Goal: Find specific page/section: Find specific page/section

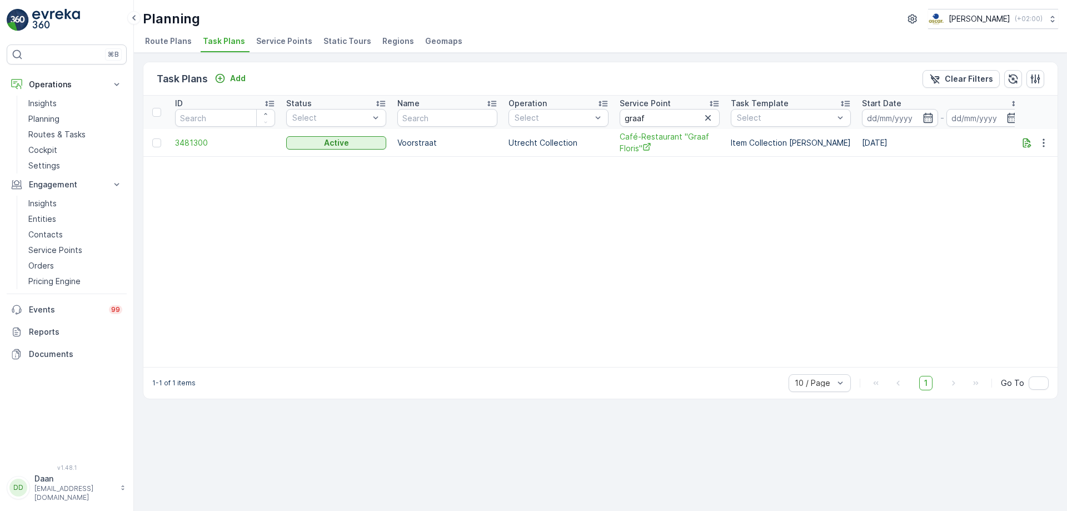
scroll to position [0, 677]
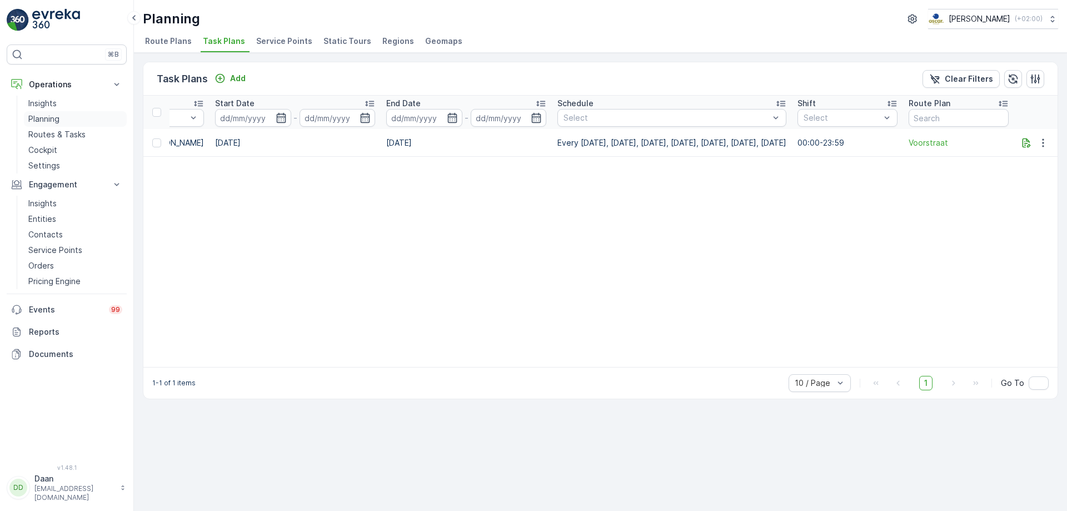
click at [47, 119] on p "Planning" at bounding box center [43, 118] width 31 height 11
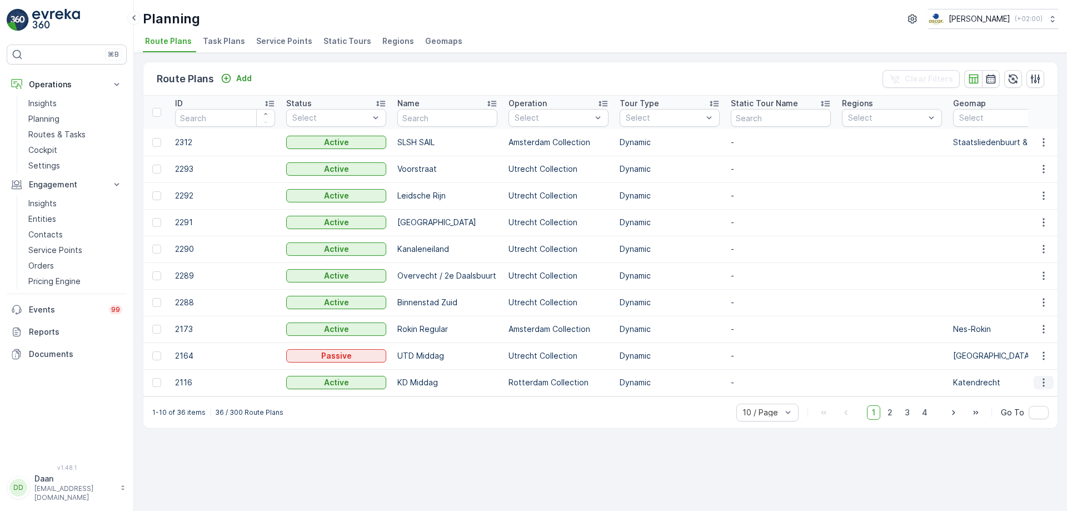
click at [1044, 387] on icon "button" at bounding box center [1043, 382] width 11 height 11
click at [867, 390] on td at bounding box center [892, 382] width 111 height 27
drag, startPoint x: 430, startPoint y: 380, endPoint x: 488, endPoint y: 380, distance: 58.4
click at [437, 381] on td "KD Middag" at bounding box center [447, 382] width 111 height 27
drag, startPoint x: 532, startPoint y: 376, endPoint x: 578, endPoint y: 372, distance: 45.7
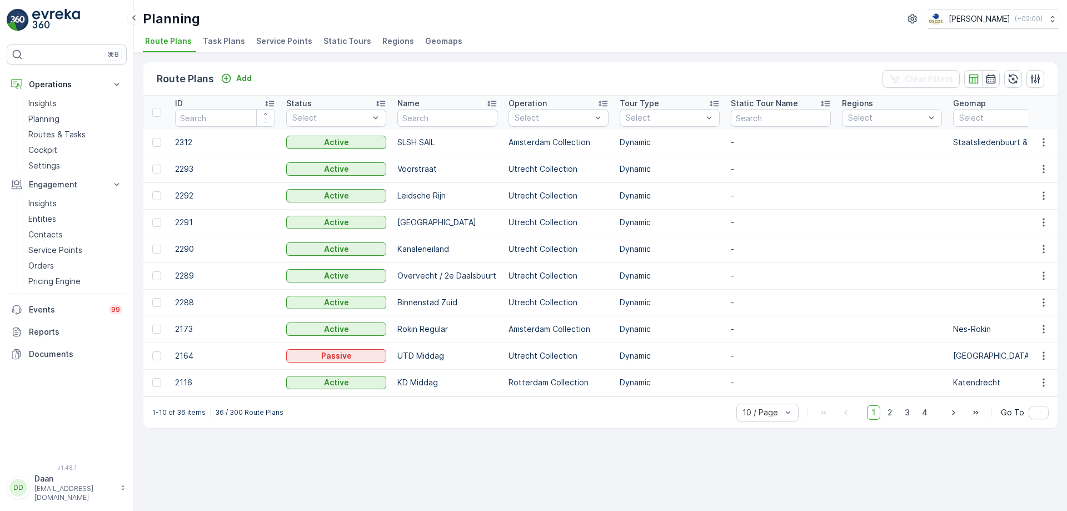
click at [540, 374] on td "Rotterdam Collection" at bounding box center [558, 382] width 111 height 27
click at [634, 379] on td "Dynamic" at bounding box center [669, 382] width 111 height 27
click at [57, 133] on p "Routes & Tasks" at bounding box center [56, 134] width 57 height 11
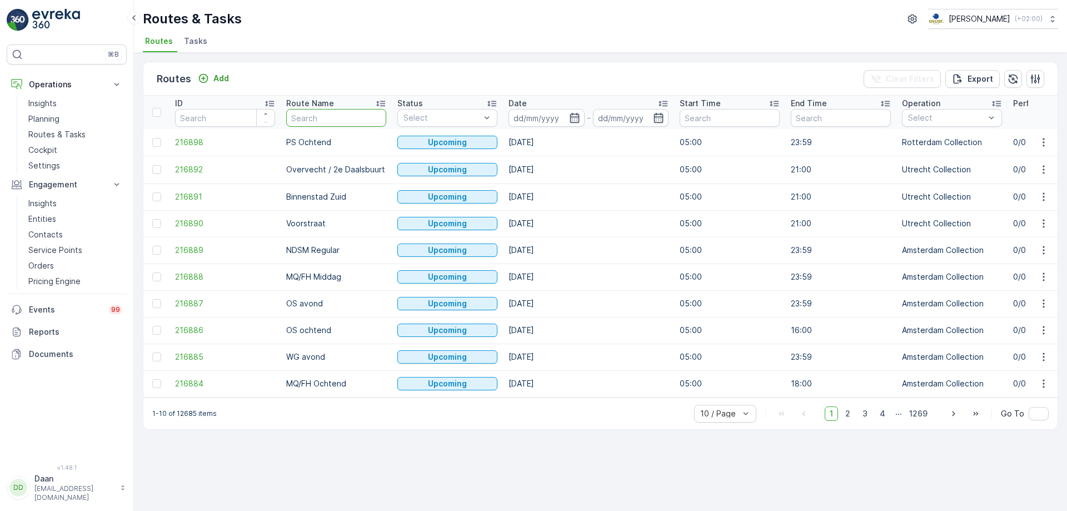
click at [329, 119] on input "text" at bounding box center [336, 118] width 100 height 18
type input "KD"
click at [858, 420] on span "2" at bounding box center [852, 412] width 15 height 14
click at [877, 413] on span "3" at bounding box center [869, 412] width 15 height 14
click at [894, 417] on span "4" at bounding box center [887, 412] width 16 height 14
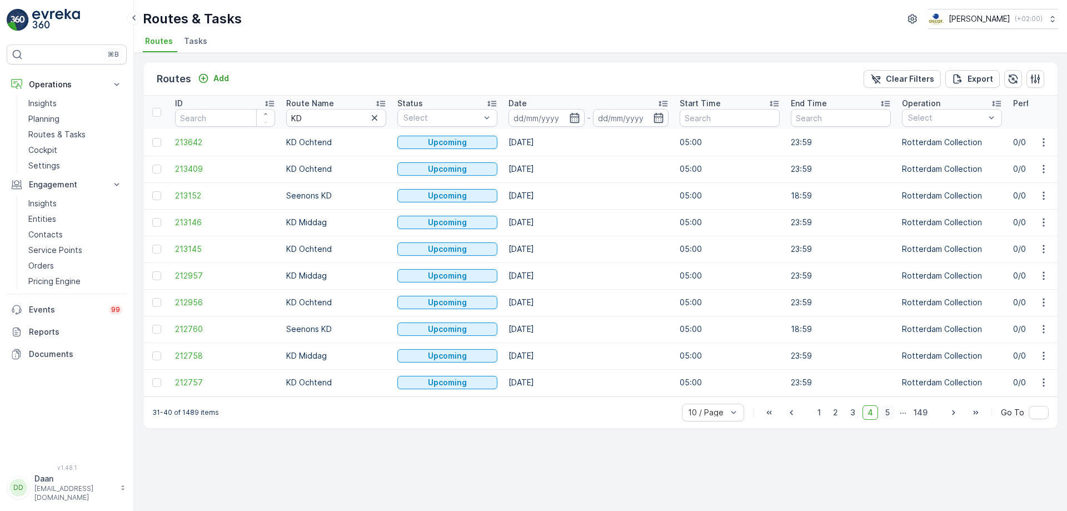
click at [887, 420] on span "5" at bounding box center [887, 412] width 14 height 14
click at [887, 420] on span "6" at bounding box center [887, 412] width 15 height 14
click at [892, 418] on span "7" at bounding box center [887, 412] width 15 height 14
click at [894, 418] on span "8" at bounding box center [887, 412] width 15 height 14
click at [894, 418] on span "9" at bounding box center [887, 412] width 15 height 14
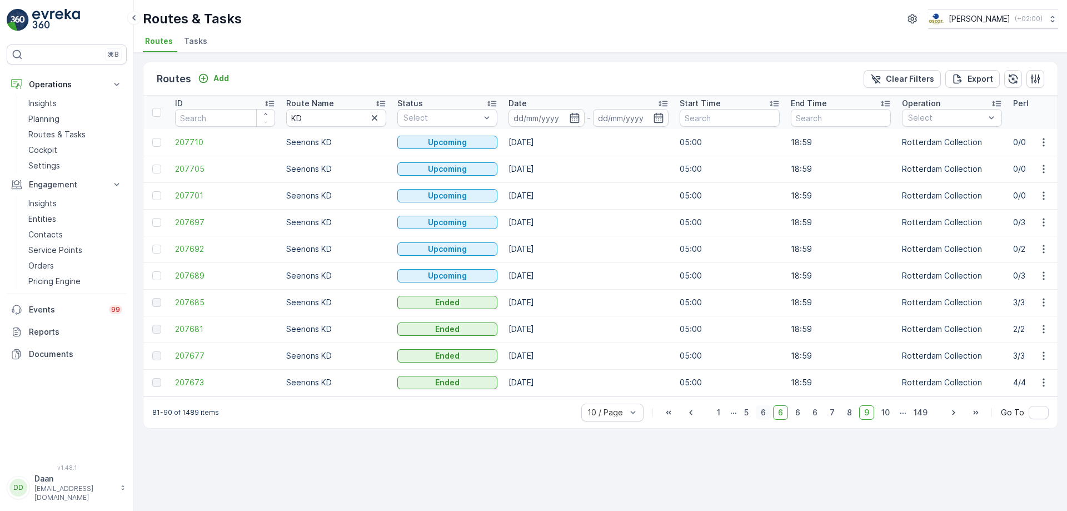
click at [764, 416] on span "6" at bounding box center [763, 412] width 15 height 14
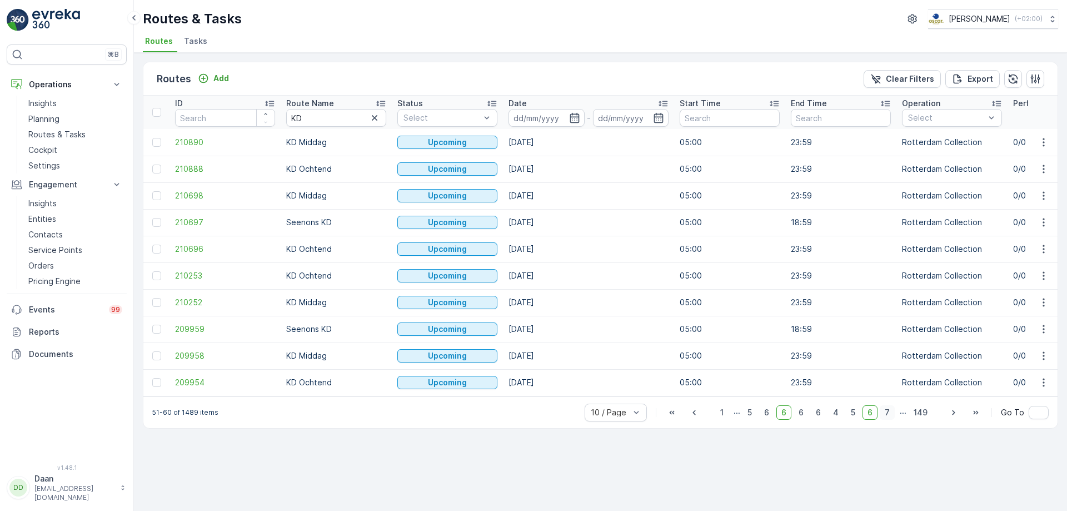
click at [886, 416] on span "7" at bounding box center [887, 412] width 15 height 14
click at [886, 417] on span "8" at bounding box center [887, 412] width 15 height 14
click at [888, 416] on span "9" at bounding box center [887, 412] width 15 height 14
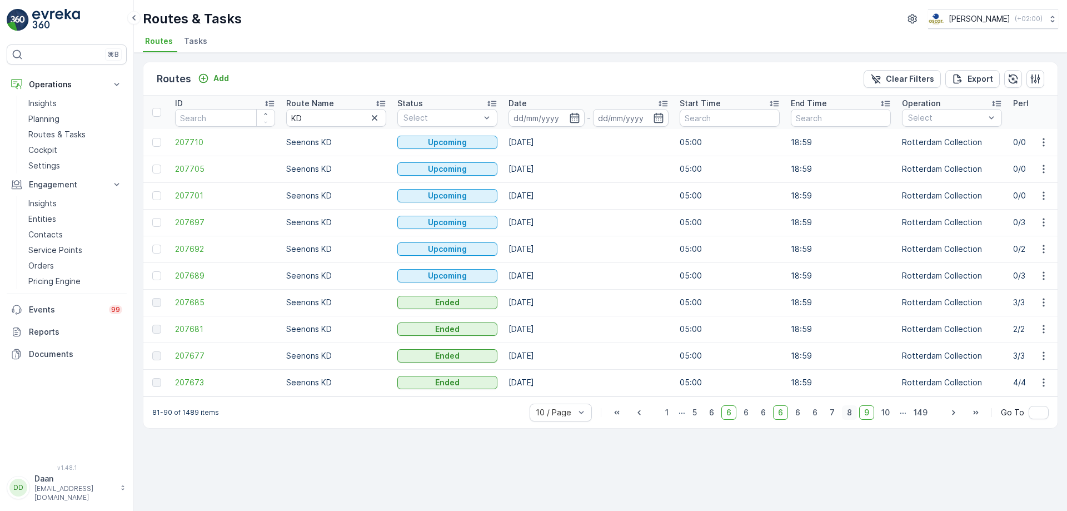
click at [854, 420] on span "8" at bounding box center [849, 412] width 15 height 14
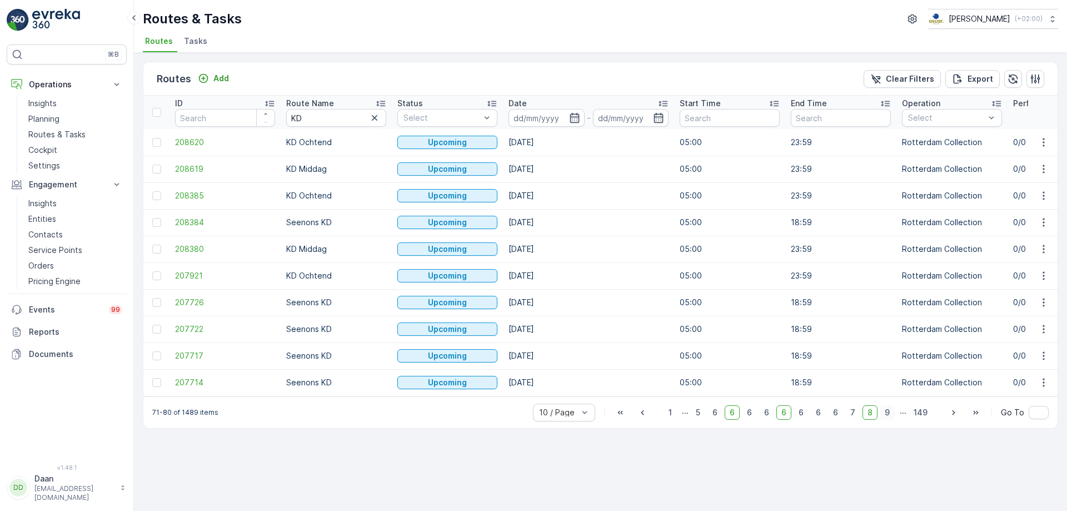
click at [886, 416] on span "9" at bounding box center [887, 412] width 15 height 14
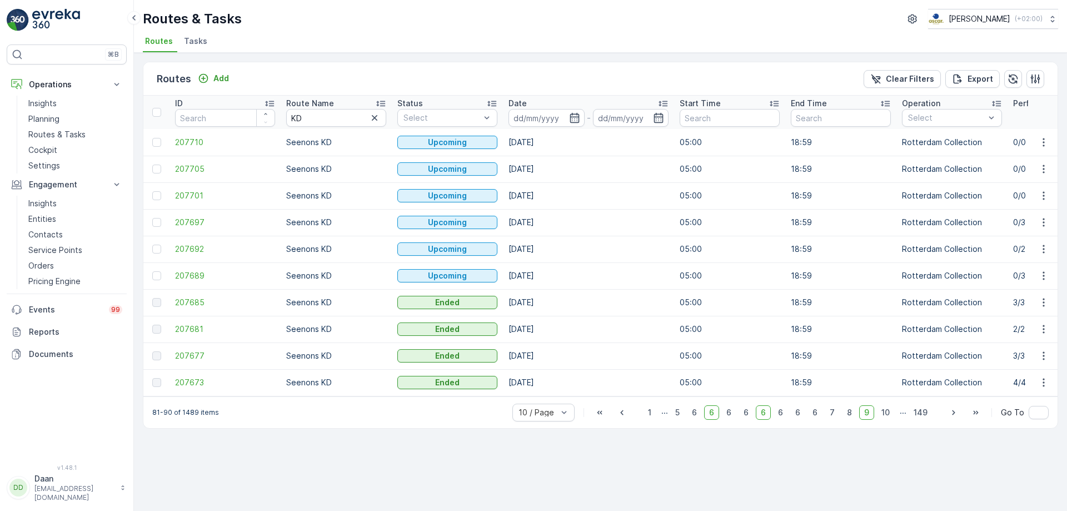
click at [887, 420] on span "10" at bounding box center [886, 412] width 18 height 14
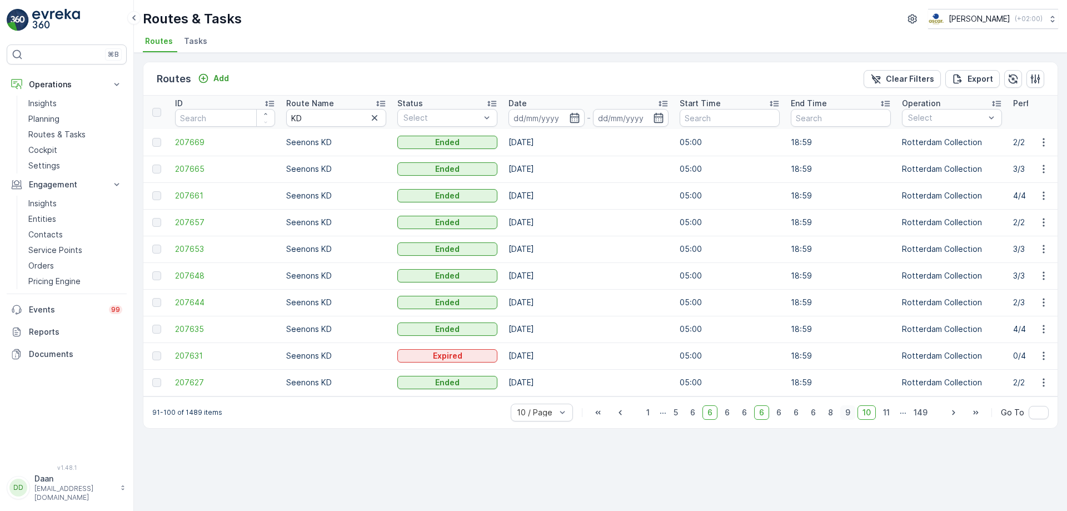
click at [887, 420] on span "11" at bounding box center [886, 412] width 17 height 14
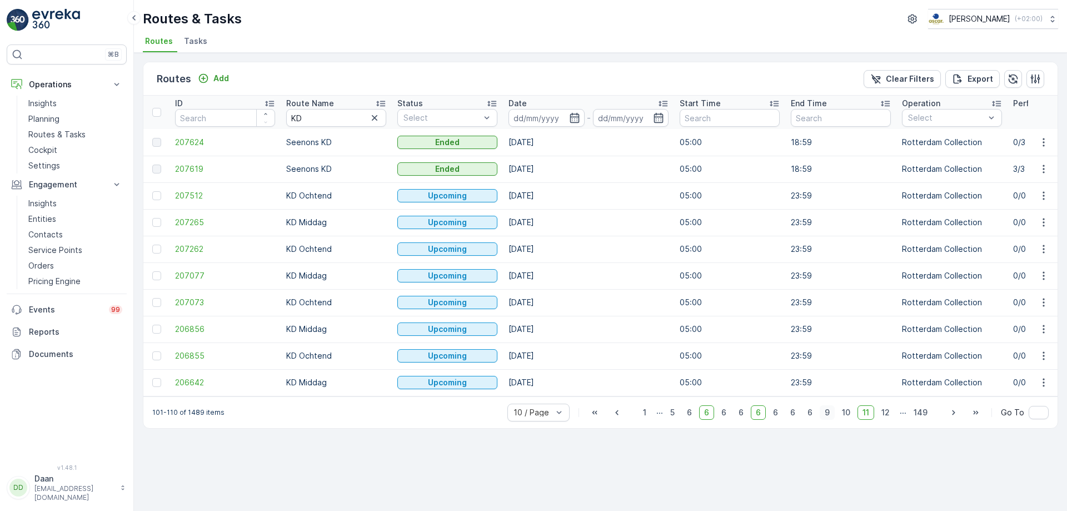
click at [887, 420] on span "12" at bounding box center [886, 412] width 18 height 14
click at [919, 417] on span "149" at bounding box center [921, 412] width 24 height 14
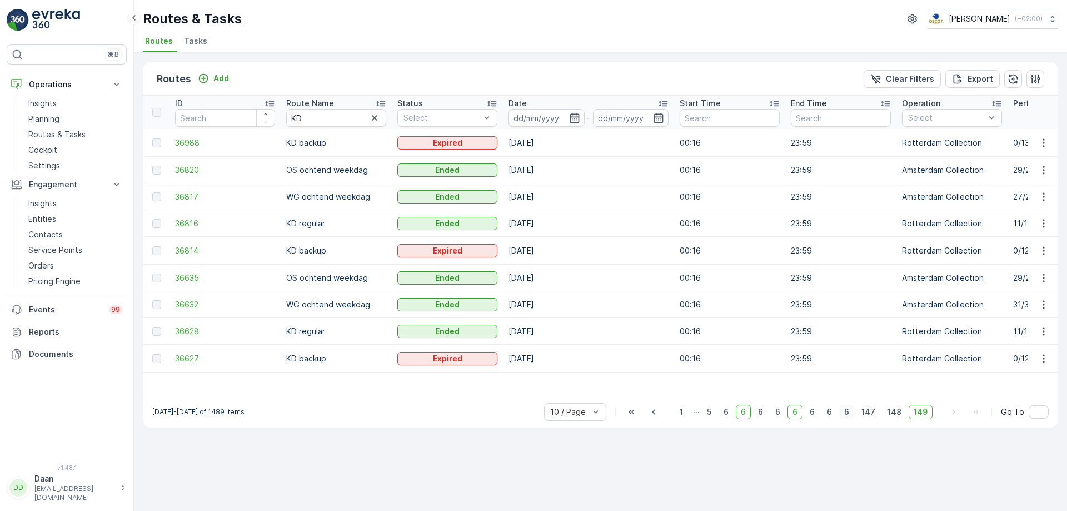
click at [849, 419] on span "6" at bounding box center [846, 412] width 15 height 14
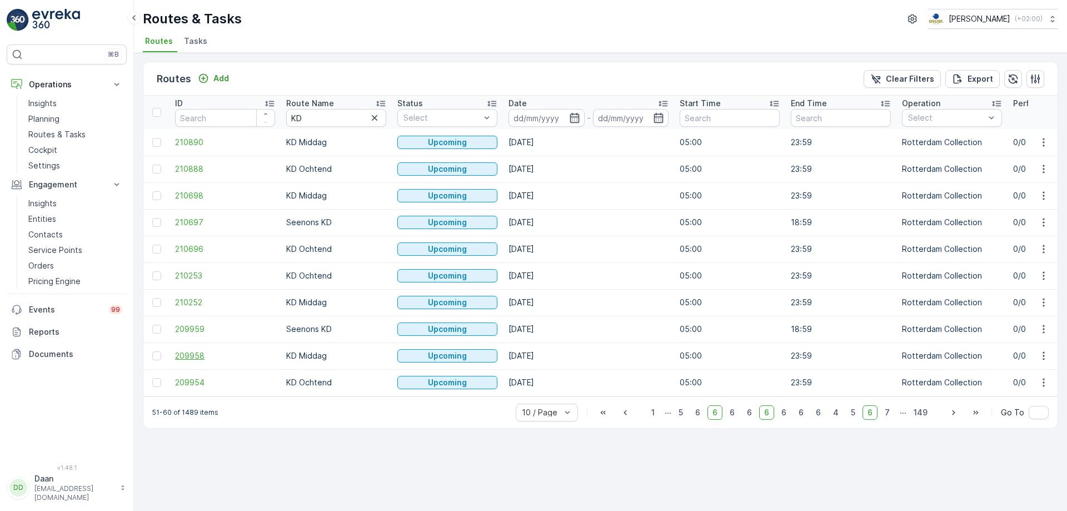
click at [202, 351] on span "209958" at bounding box center [225, 355] width 100 height 11
click at [890, 419] on span "7" at bounding box center [887, 412] width 15 height 14
click at [889, 420] on span "8" at bounding box center [887, 412] width 15 height 14
click at [889, 420] on span "9" at bounding box center [887, 412] width 15 height 14
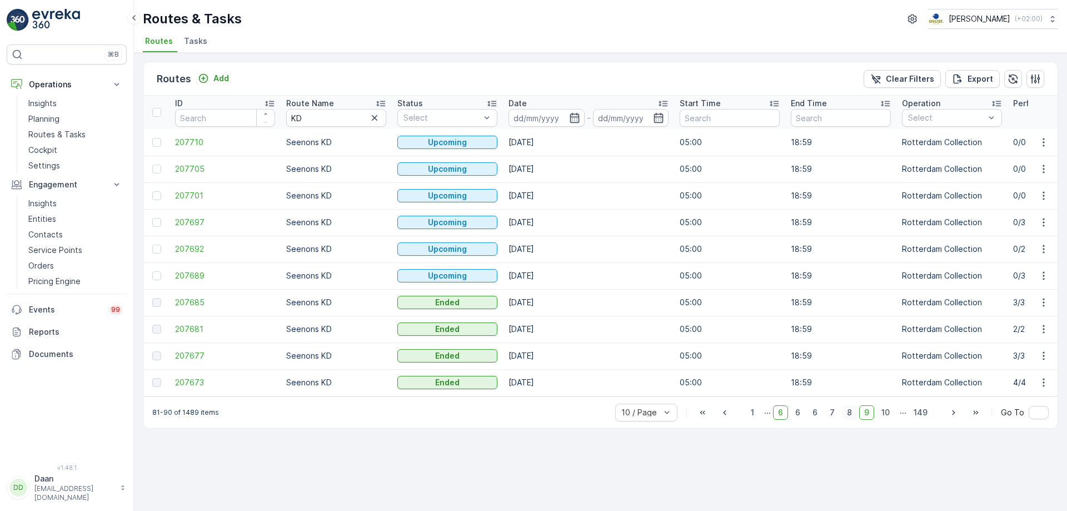
click at [889, 420] on span "10" at bounding box center [886, 412] width 18 height 14
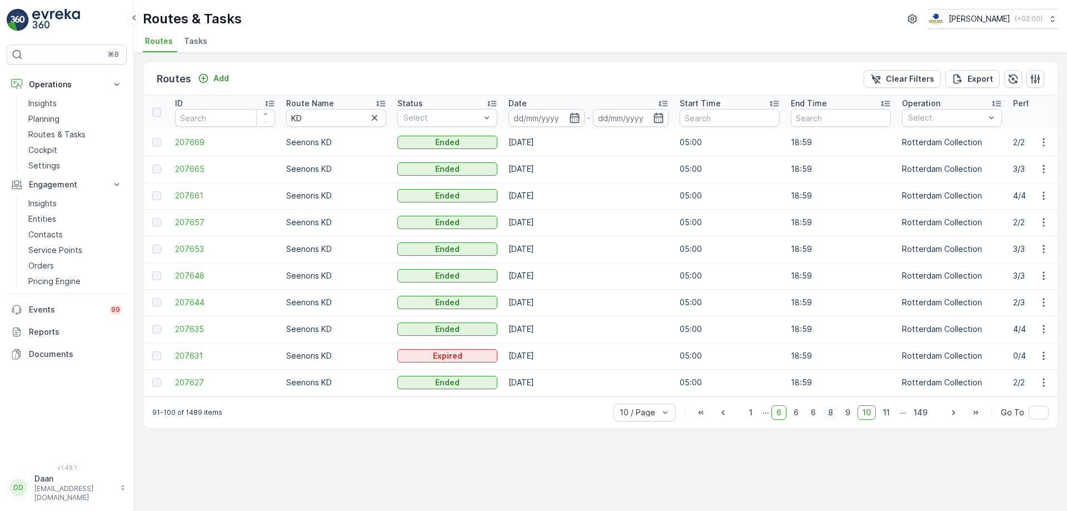
click at [889, 420] on span "11" at bounding box center [886, 412] width 17 height 14
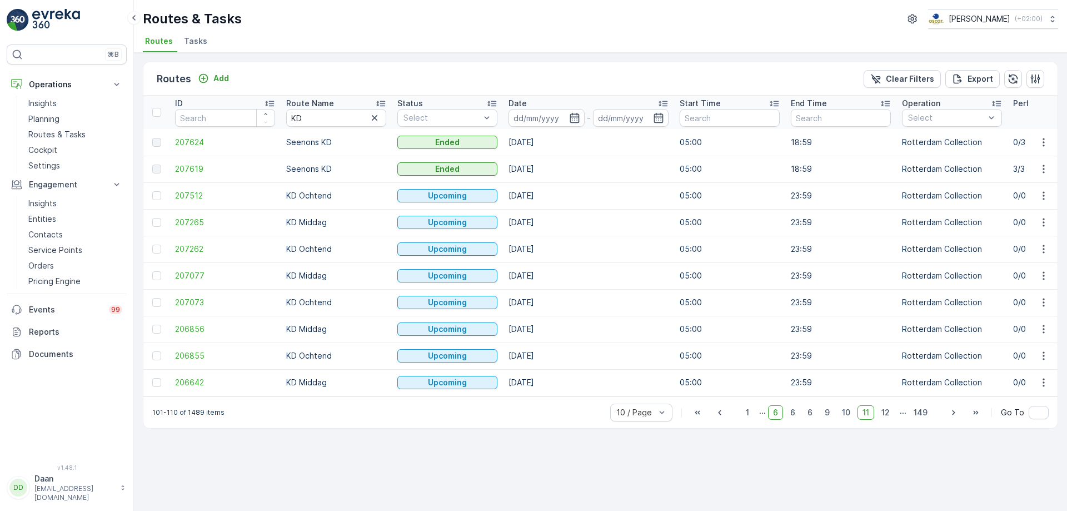
click at [889, 420] on span "12" at bounding box center [886, 412] width 18 height 14
click at [889, 420] on span "13" at bounding box center [886, 412] width 18 height 14
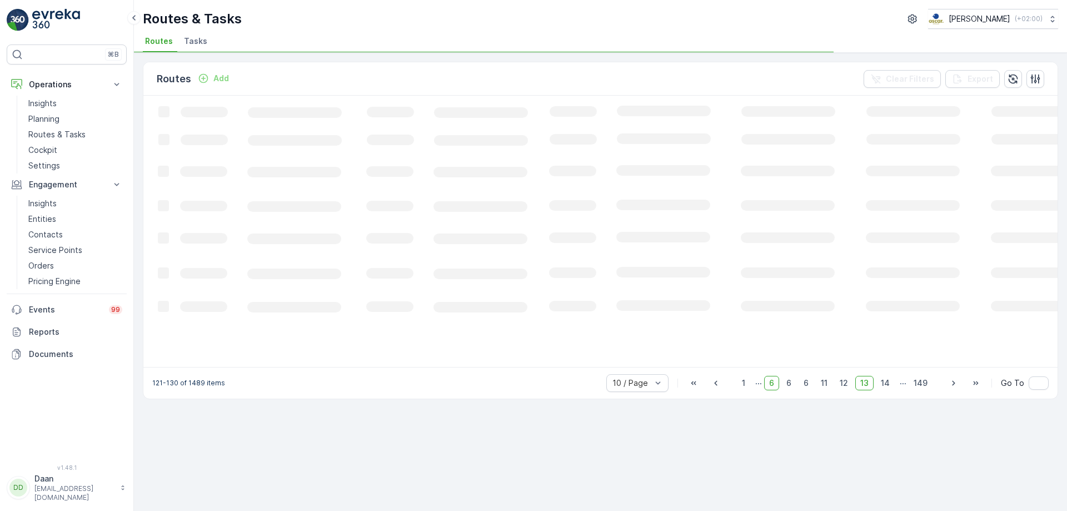
click at [889, 420] on div "Routes Add Clear Filters Export Loading... 121-130 of 1489 items 10 / Page 1 ..…" at bounding box center [600, 282] width 933 height 458
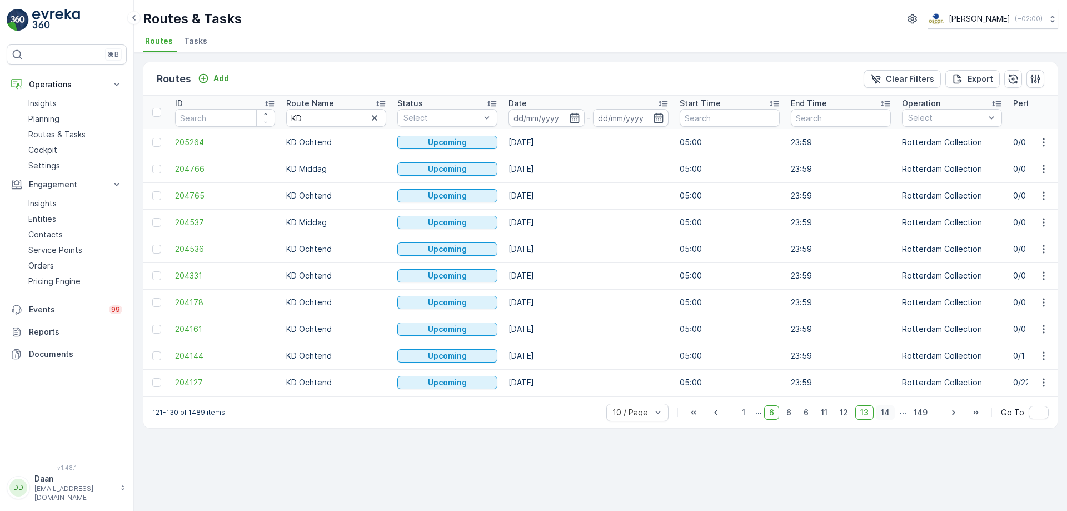
click at [888, 415] on span "14" at bounding box center [885, 412] width 19 height 14
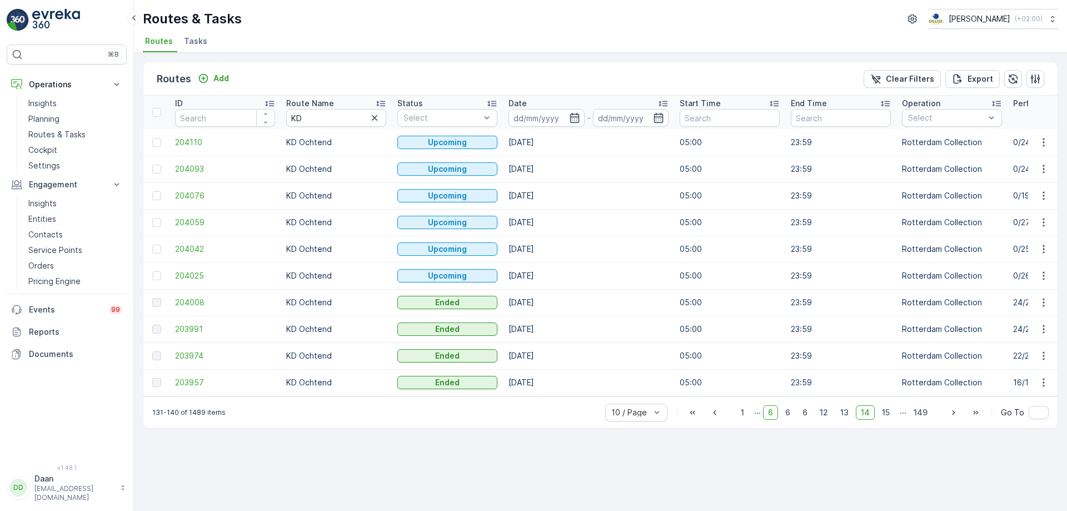
click at [888, 415] on span "15" at bounding box center [886, 412] width 18 height 14
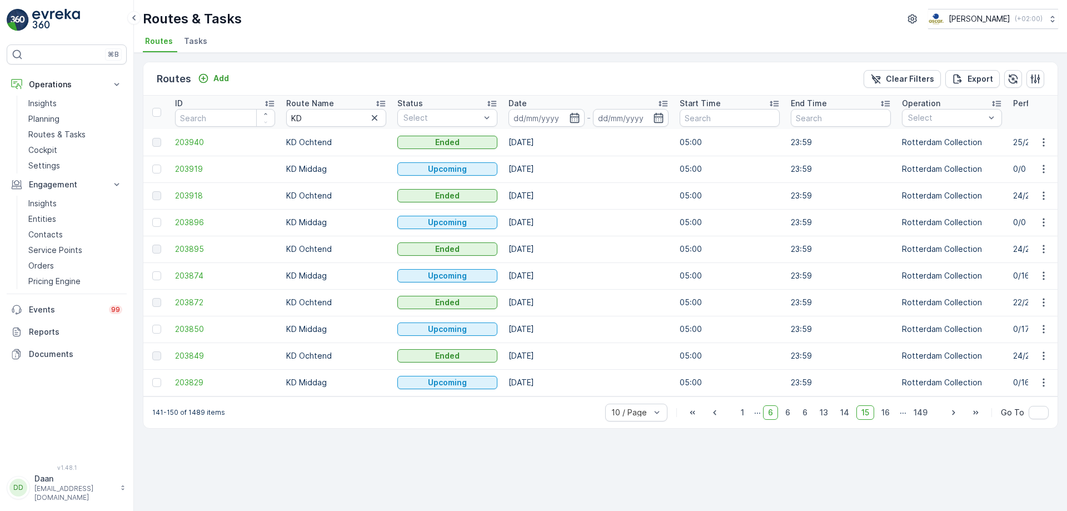
click at [888, 415] on span "16" at bounding box center [886, 412] width 18 height 14
click at [190, 273] on span "203758" at bounding box center [225, 275] width 100 height 11
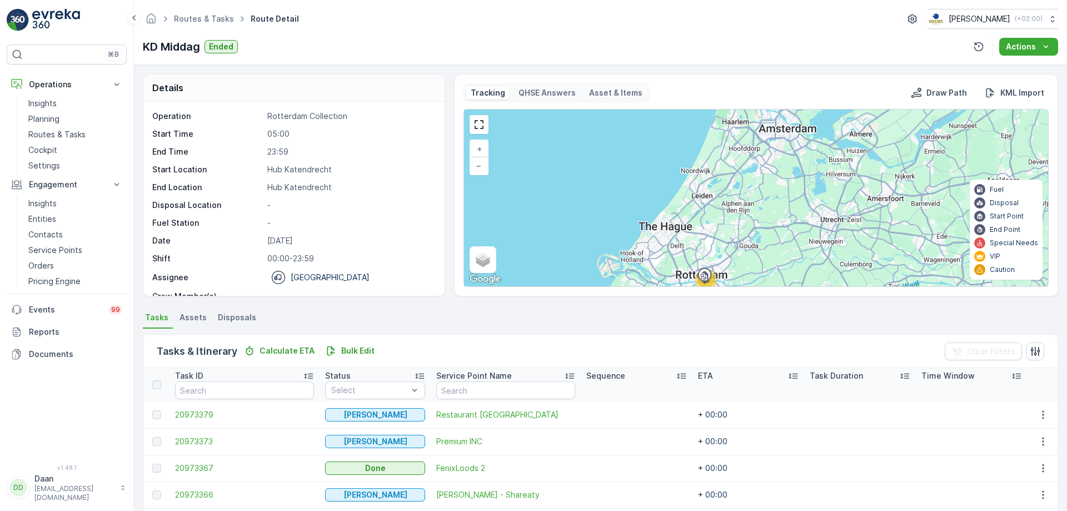
scroll to position [35, 0]
